Goal: Information Seeking & Learning: Check status

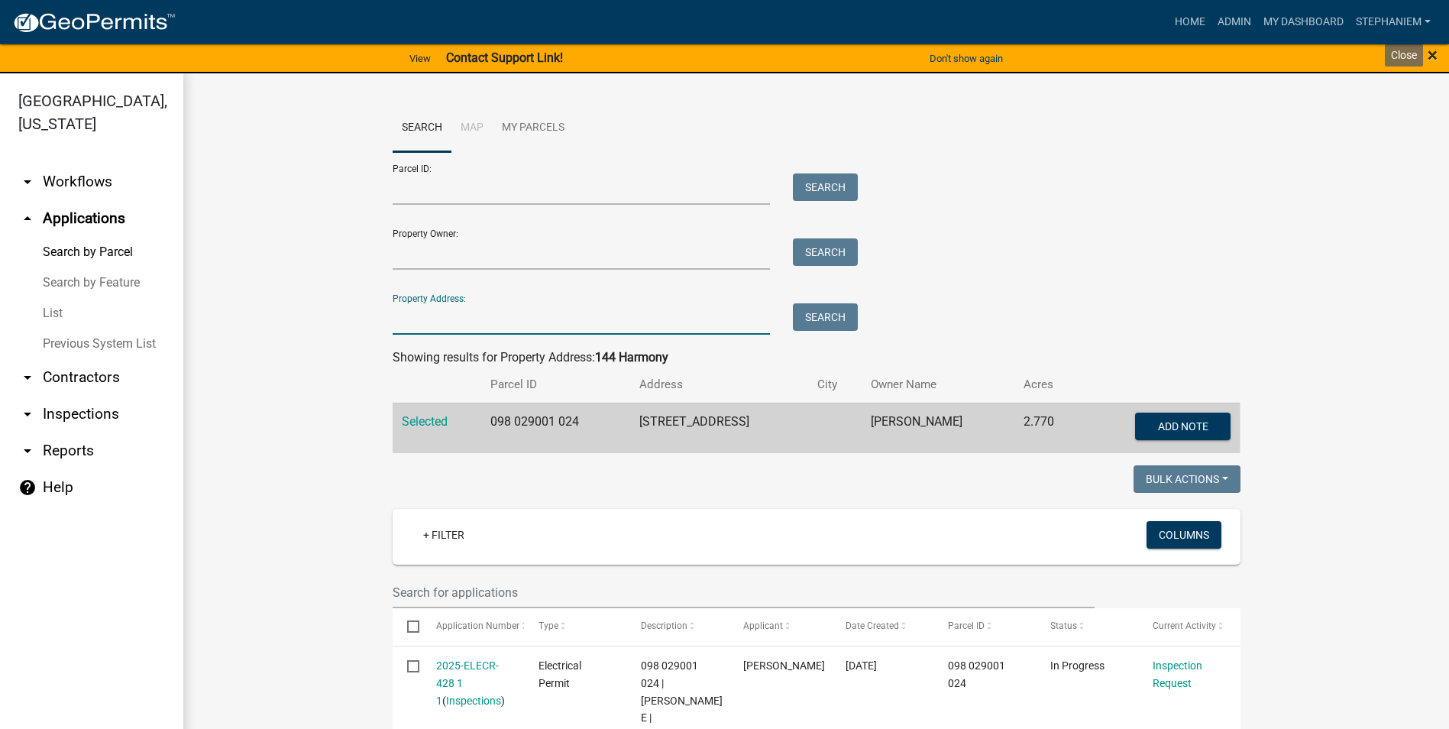
click at [1433, 57] on span "×" at bounding box center [1433, 54] width 10 height 21
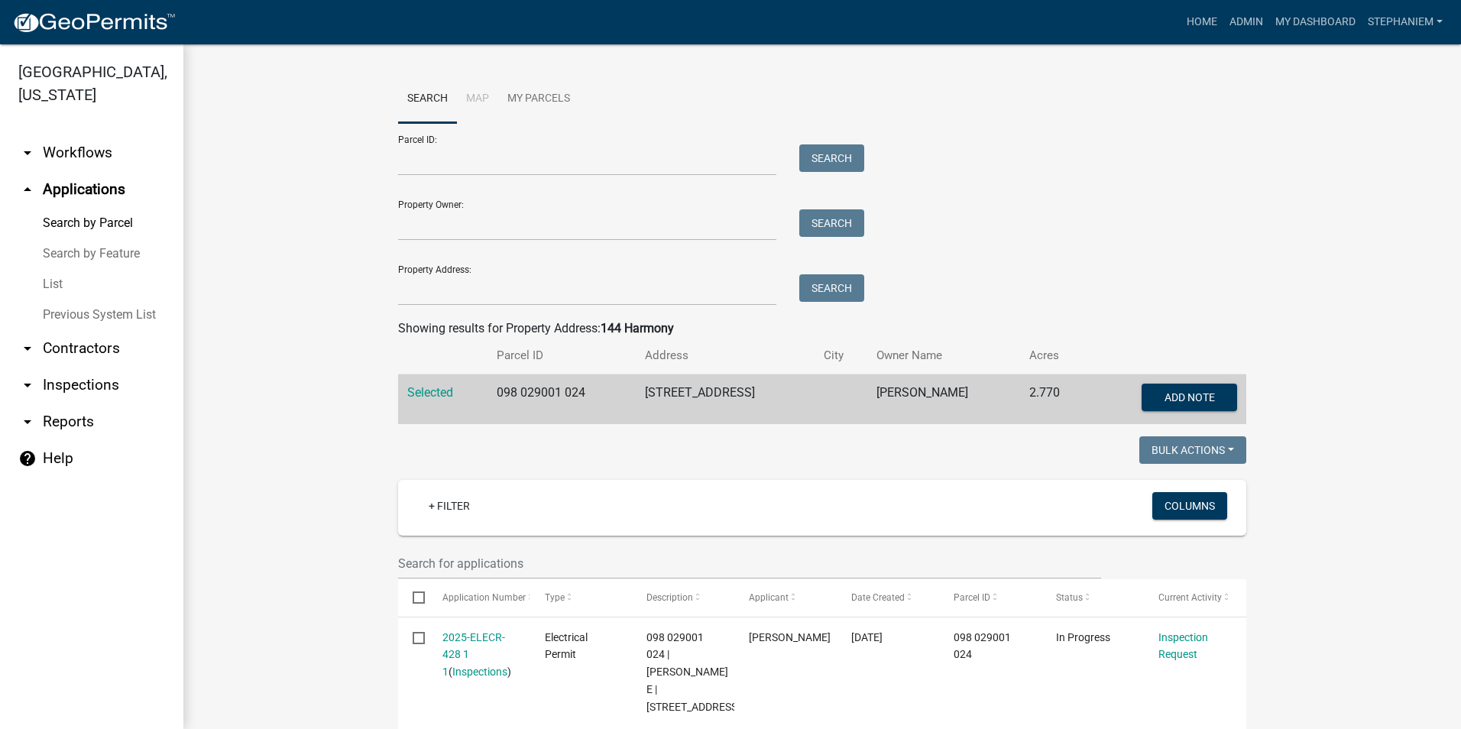
click at [70, 378] on link "arrow_drop_down Inspections" at bounding box center [91, 385] width 183 height 37
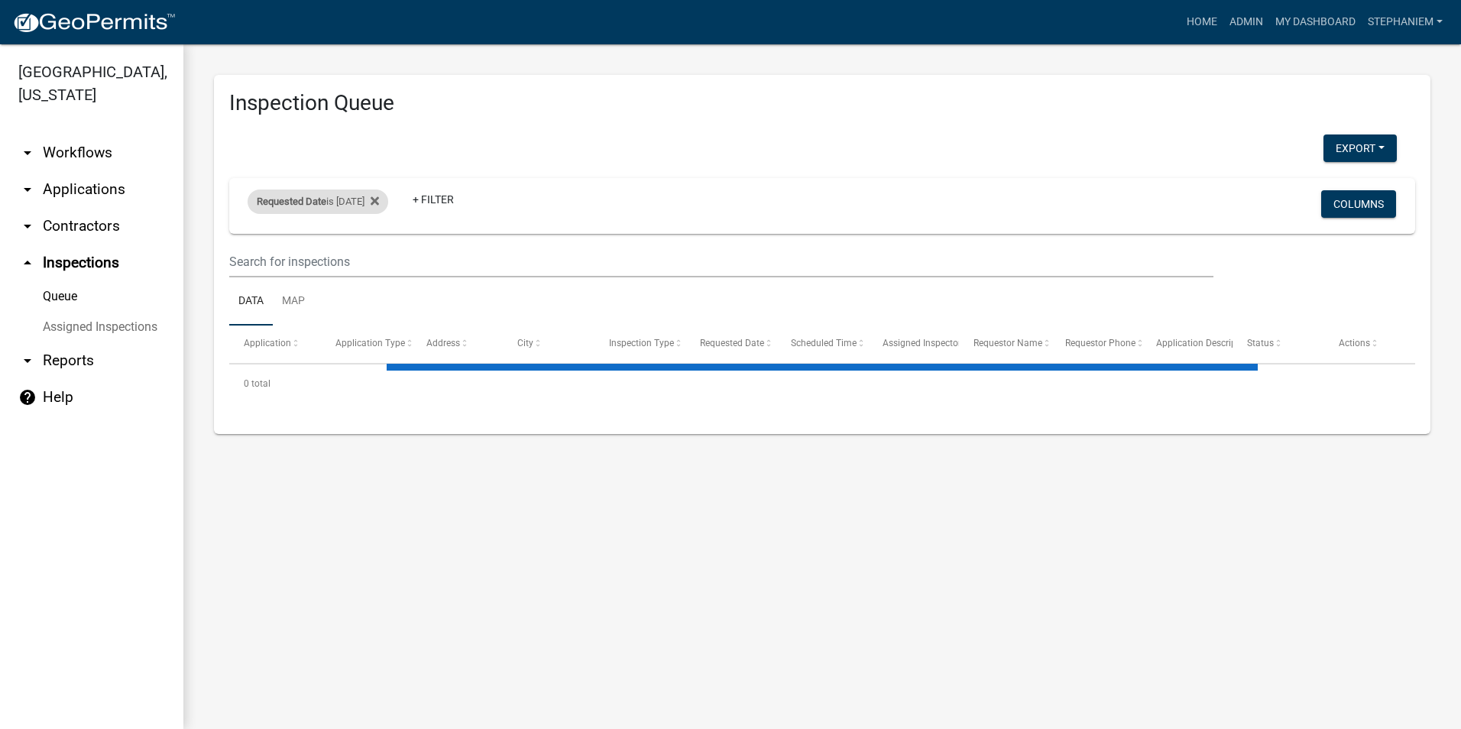
select select "3: 100"
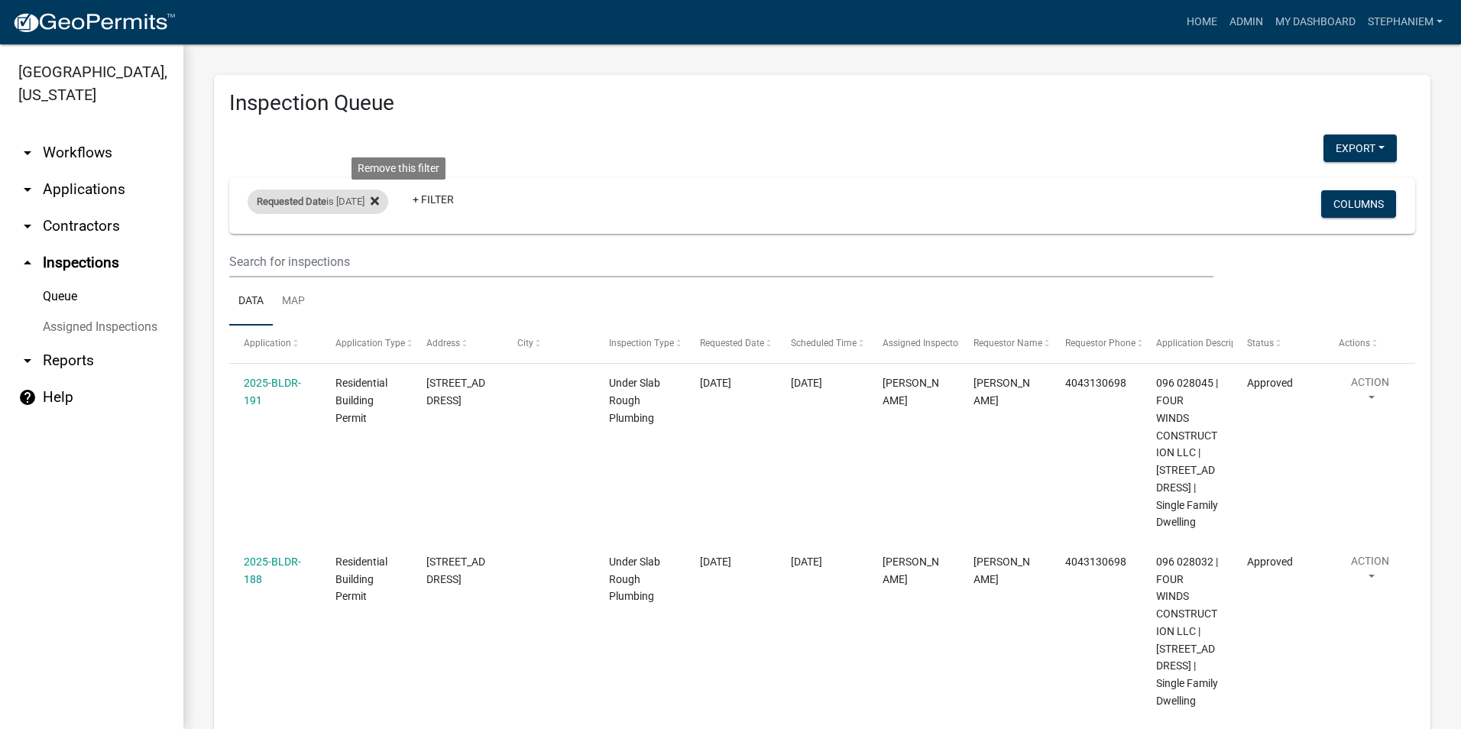
click at [379, 199] on icon at bounding box center [375, 201] width 8 height 12
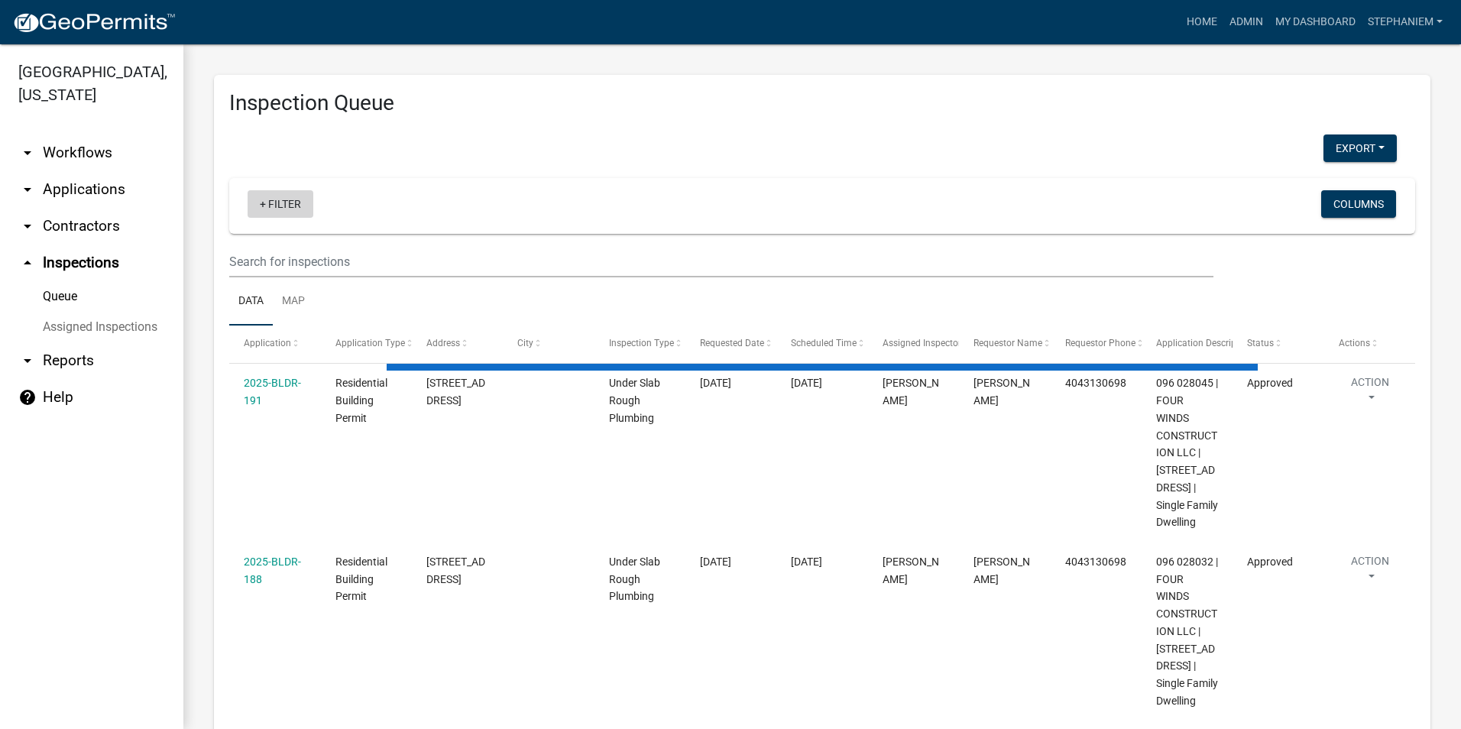
click at [296, 209] on link "+ Filter" at bounding box center [281, 204] width 66 height 28
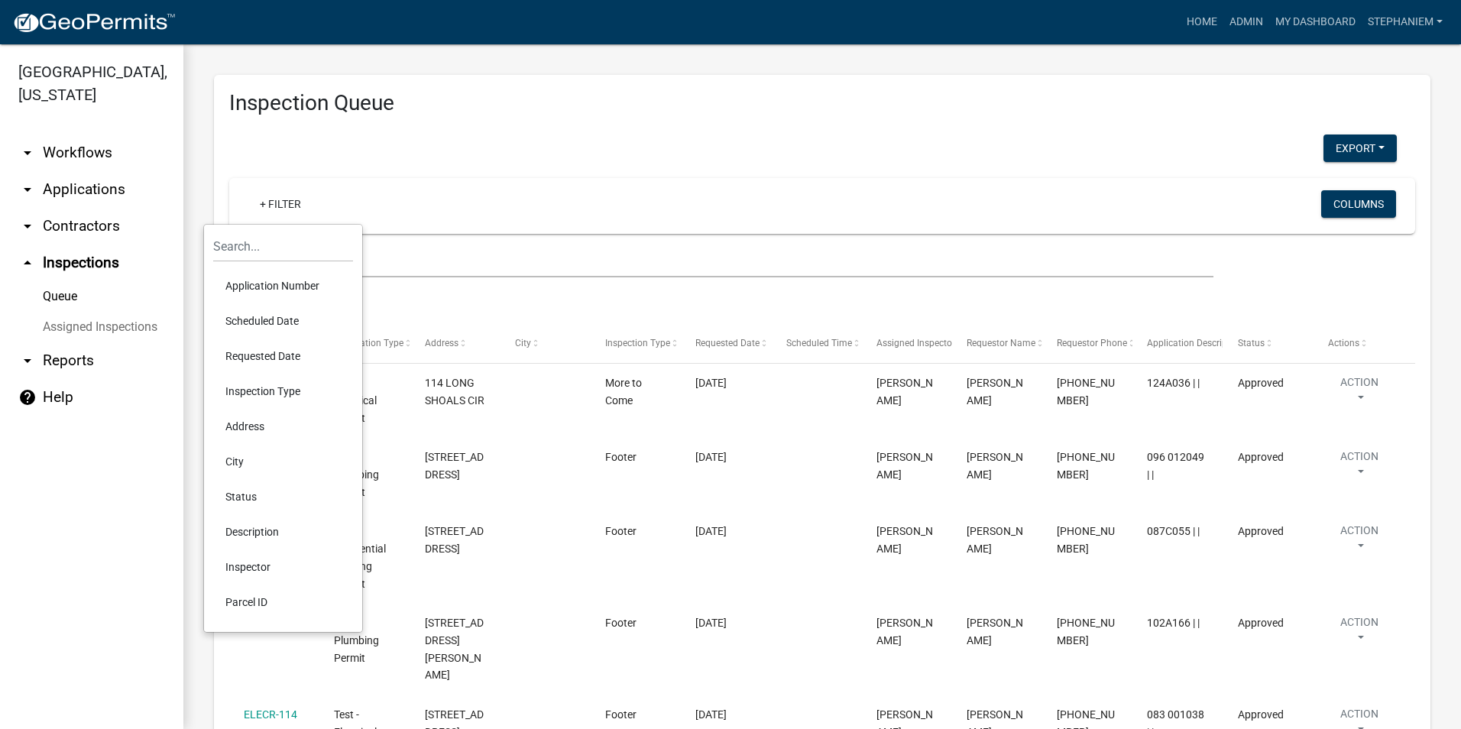
click at [285, 355] on li "Requested Date" at bounding box center [283, 355] width 140 height 35
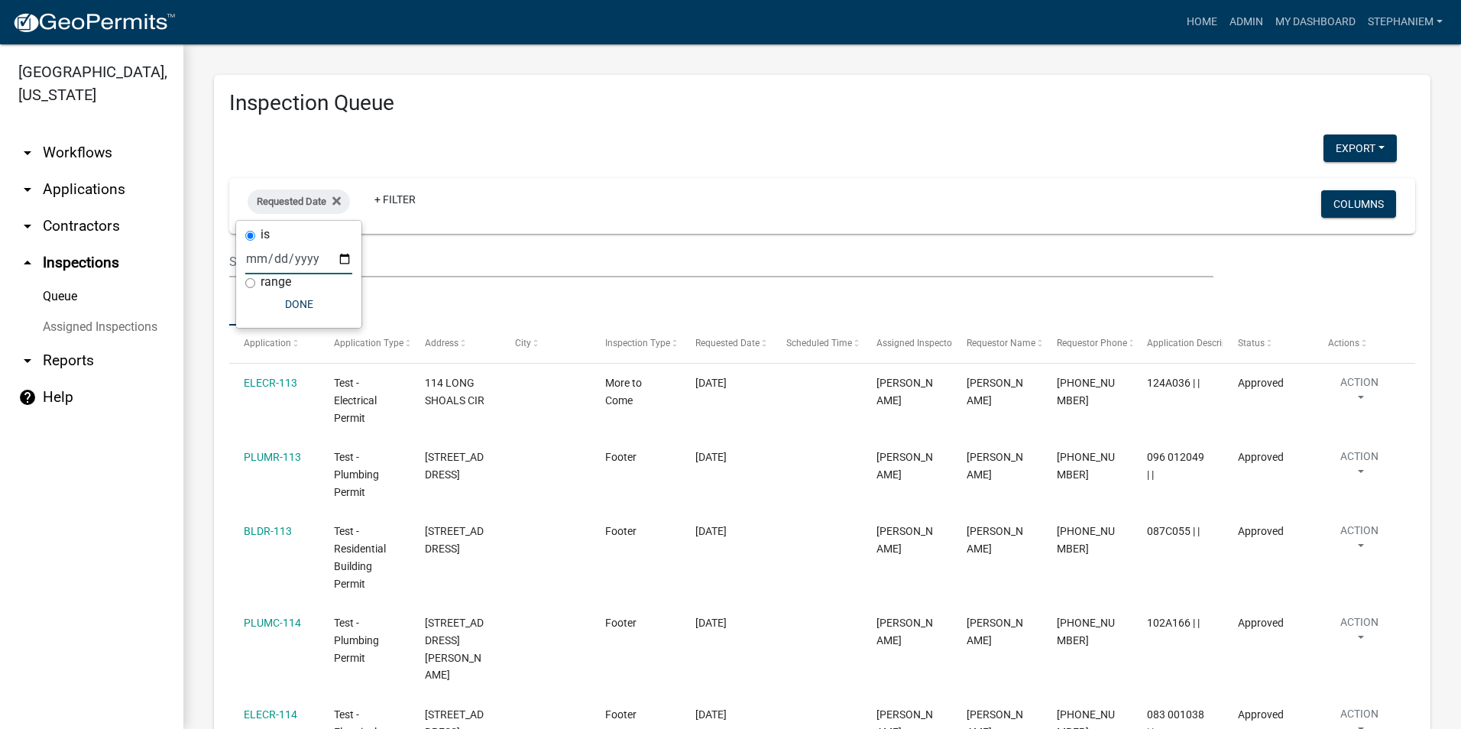
click at [348, 257] on input "date" at bounding box center [298, 258] width 107 height 31
type input "[DATE]"
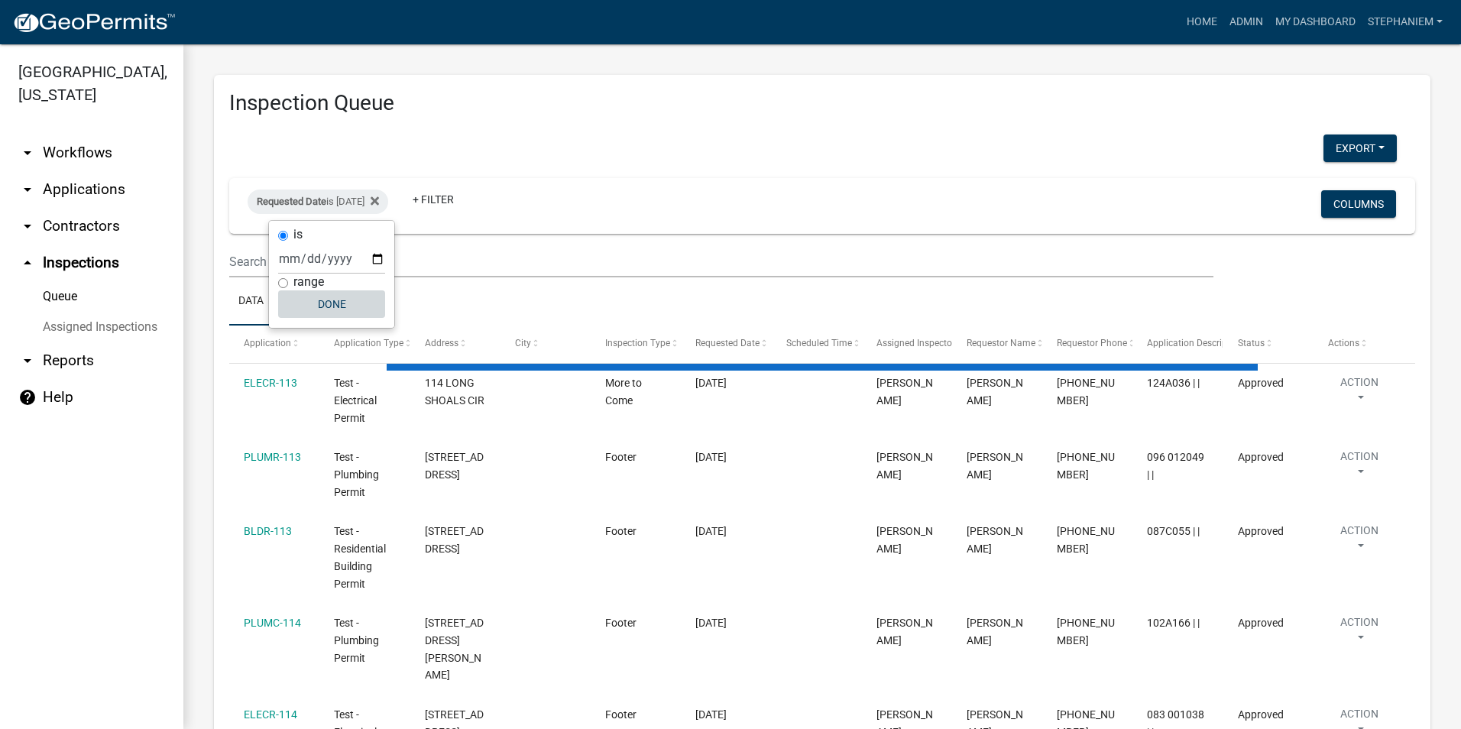
click at [313, 307] on button "Done" at bounding box center [331, 304] width 107 height 28
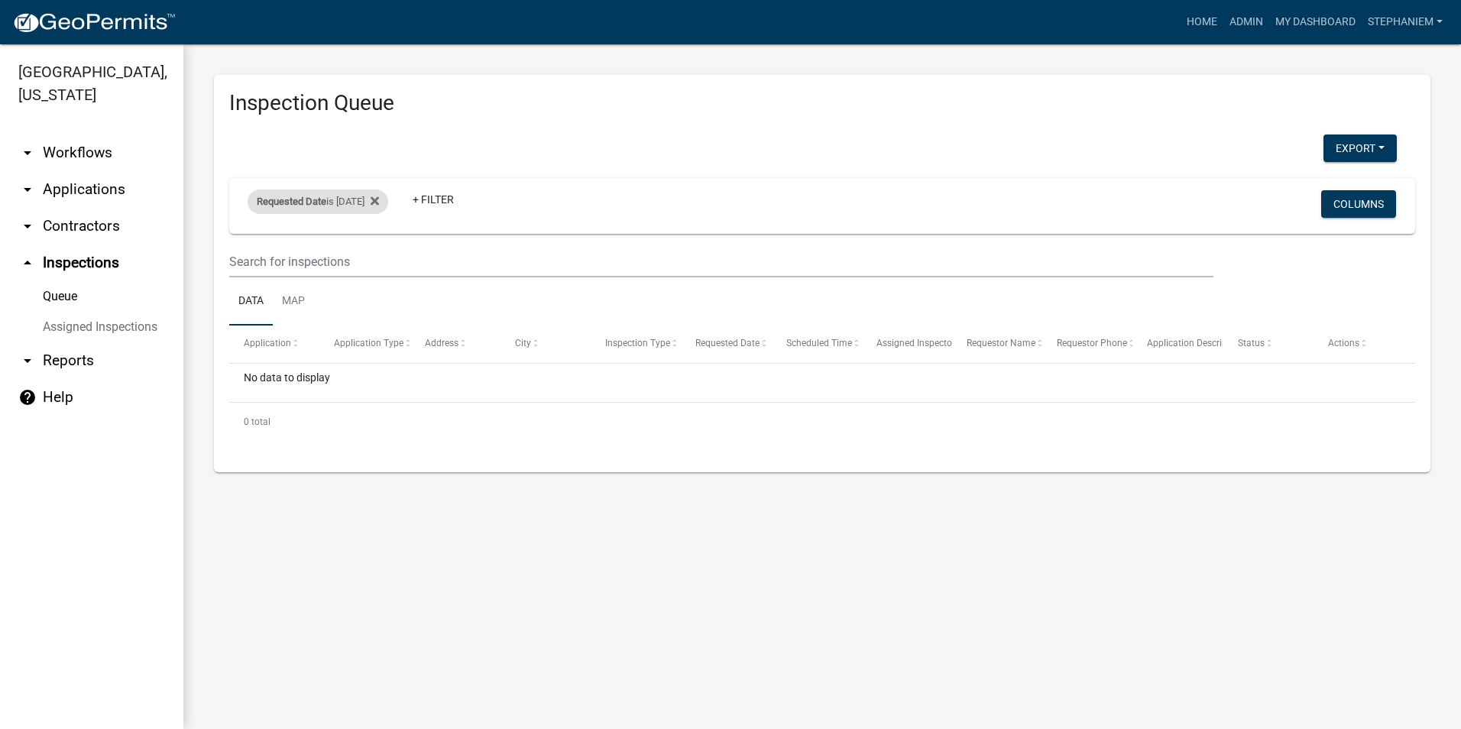
click at [369, 194] on div "Requested Date is [DATE]" at bounding box center [318, 201] width 141 height 24
click at [376, 261] on input "[DATE]" at bounding box center [331, 258] width 107 height 31
type input "[DATE]"
select select "3: 100"
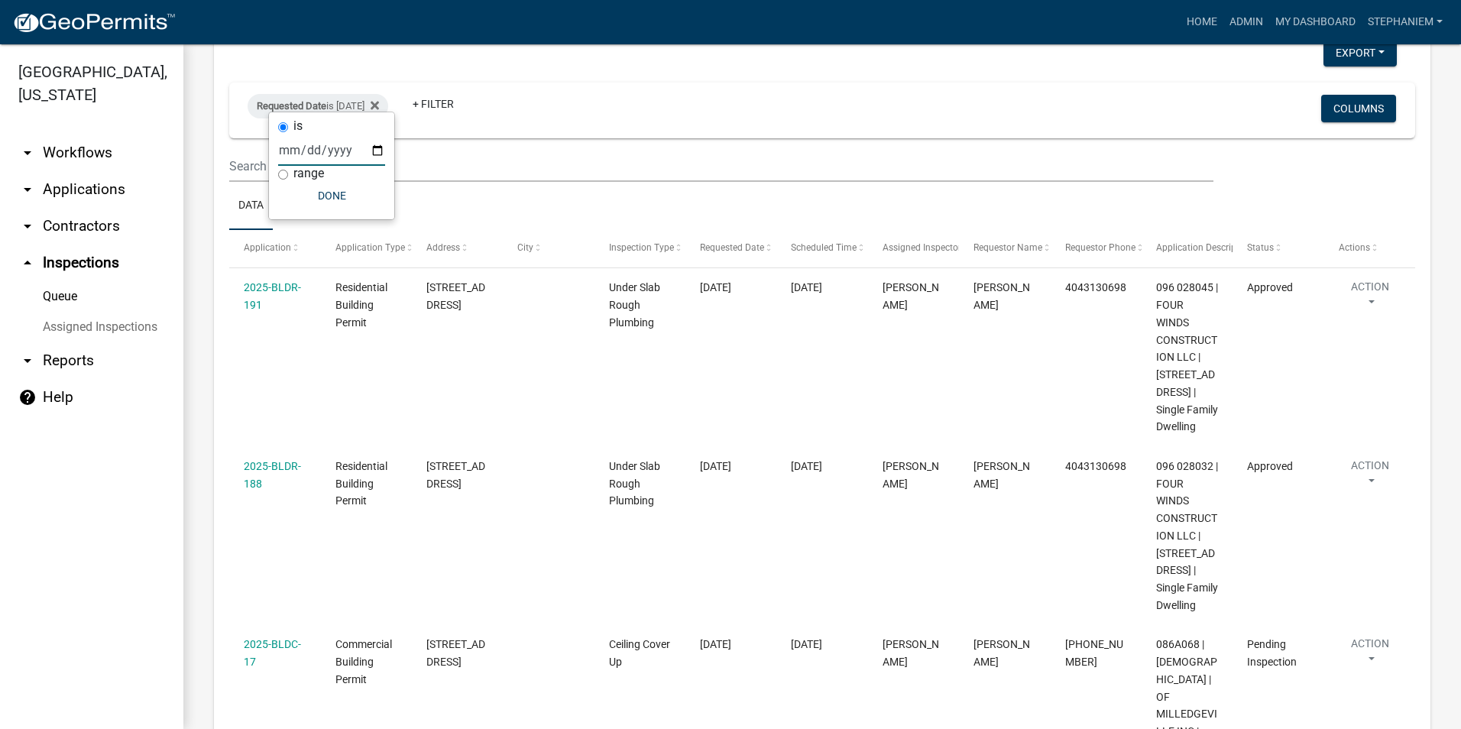
scroll to position [84, 0]
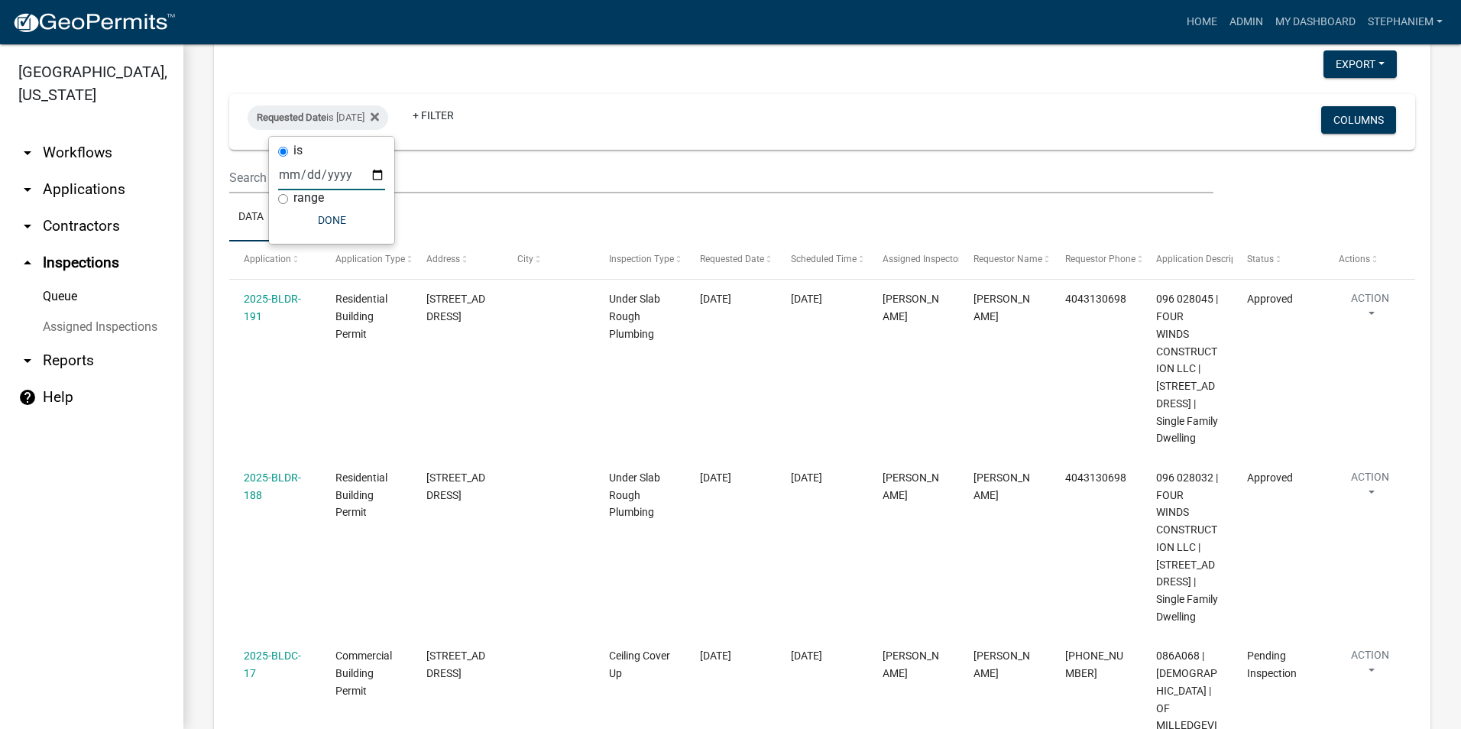
click at [378, 177] on input "[DATE]" at bounding box center [331, 174] width 107 height 31
type input "[DATE]"
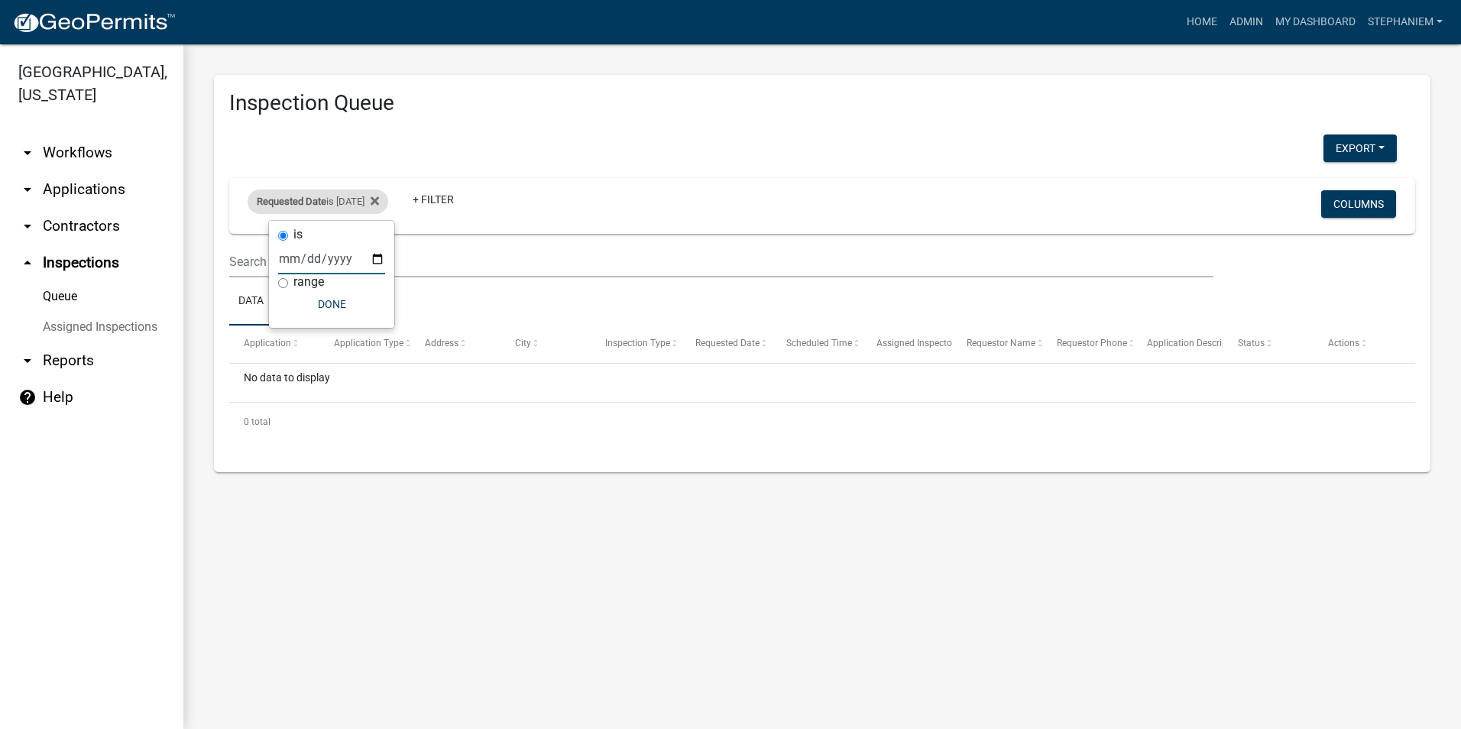
scroll to position [0, 0]
click at [322, 212] on div "Requested Date is [DATE]" at bounding box center [318, 201] width 141 height 24
click at [379, 202] on icon at bounding box center [375, 200] width 8 height 8
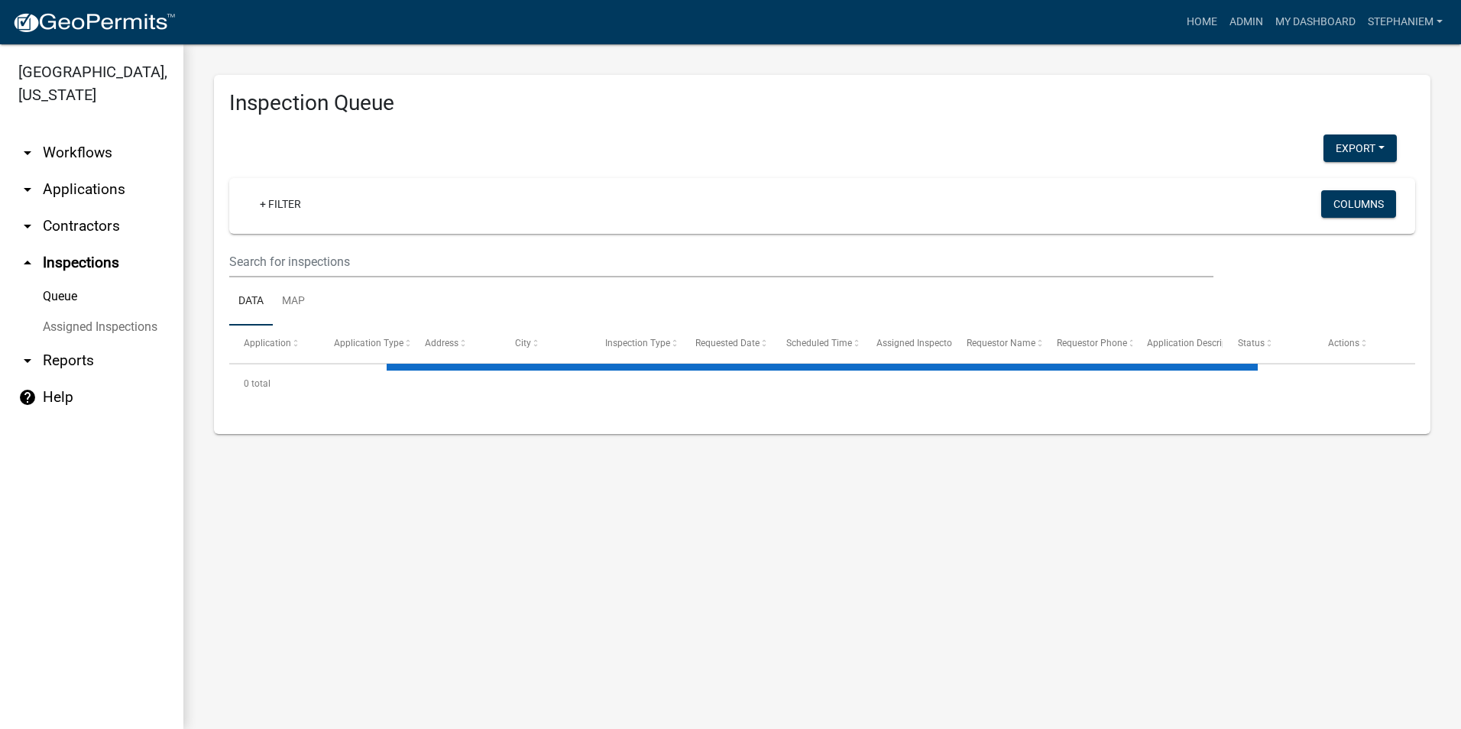
select select "3: 100"
